Goal: Check status: Check status

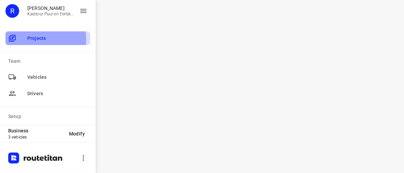
click at [30, 39] on span "Projects" at bounding box center [57, 38] width 60 height 7
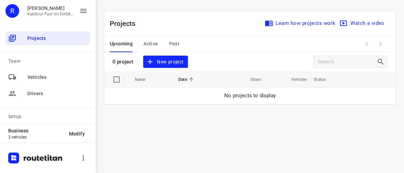
click at [282, 135] on div "i © 2025 Routetitan , © Stadia Maps , © OpenMapTiles © OpenStreetMap contributo…" at bounding box center [250, 86] width 308 height 173
click at [148, 41] on span "Active" at bounding box center [150, 44] width 14 height 9
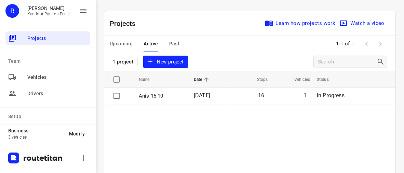
click at [177, 45] on span "Past" at bounding box center [174, 44] width 11 height 9
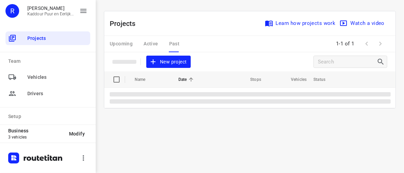
click at [175, 44] on div "Upcoming Active Past" at bounding box center [150, 44] width 81 height 16
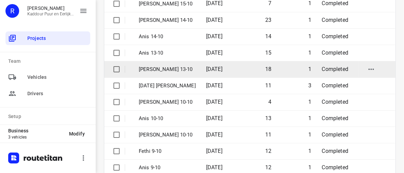
scroll to position [102, 0]
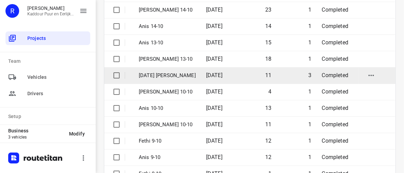
click at [164, 74] on p "[DATE] [PERSON_NAME]" at bounding box center [167, 76] width 57 height 8
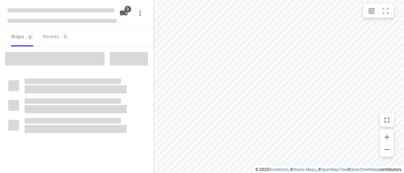
type input "distance"
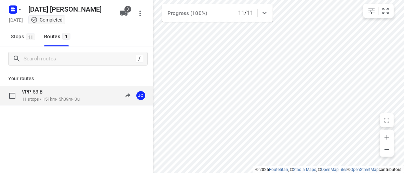
click at [100, 95] on div "10:31-17:15" at bounding box center [112, 96] width 34 height 14
click at [69, 98] on p "11 stops • 151km • 5h39m • 3u" at bounding box center [51, 99] width 58 height 6
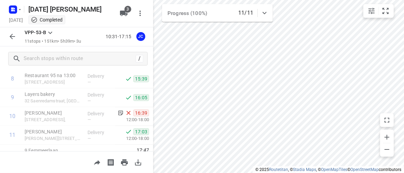
scroll to position [171, 0]
